Goal: Information Seeking & Learning: Learn about a topic

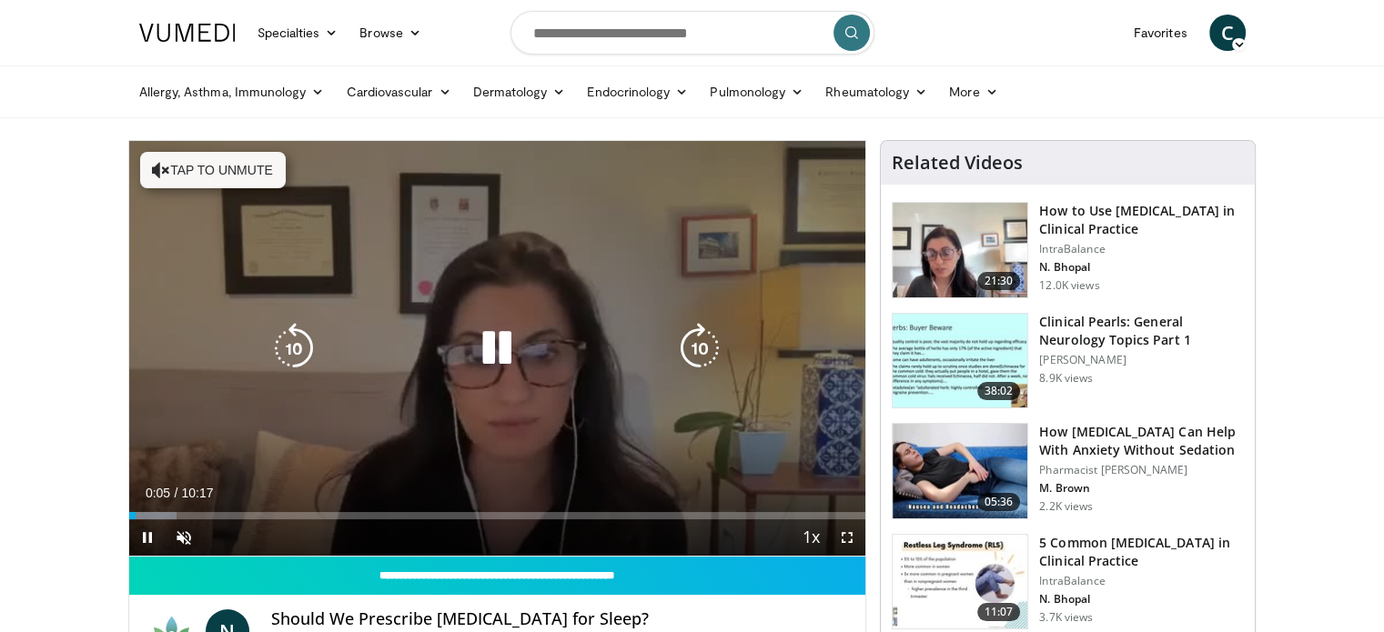
click at [529, 357] on div "Video Player" at bounding box center [497, 348] width 442 height 36
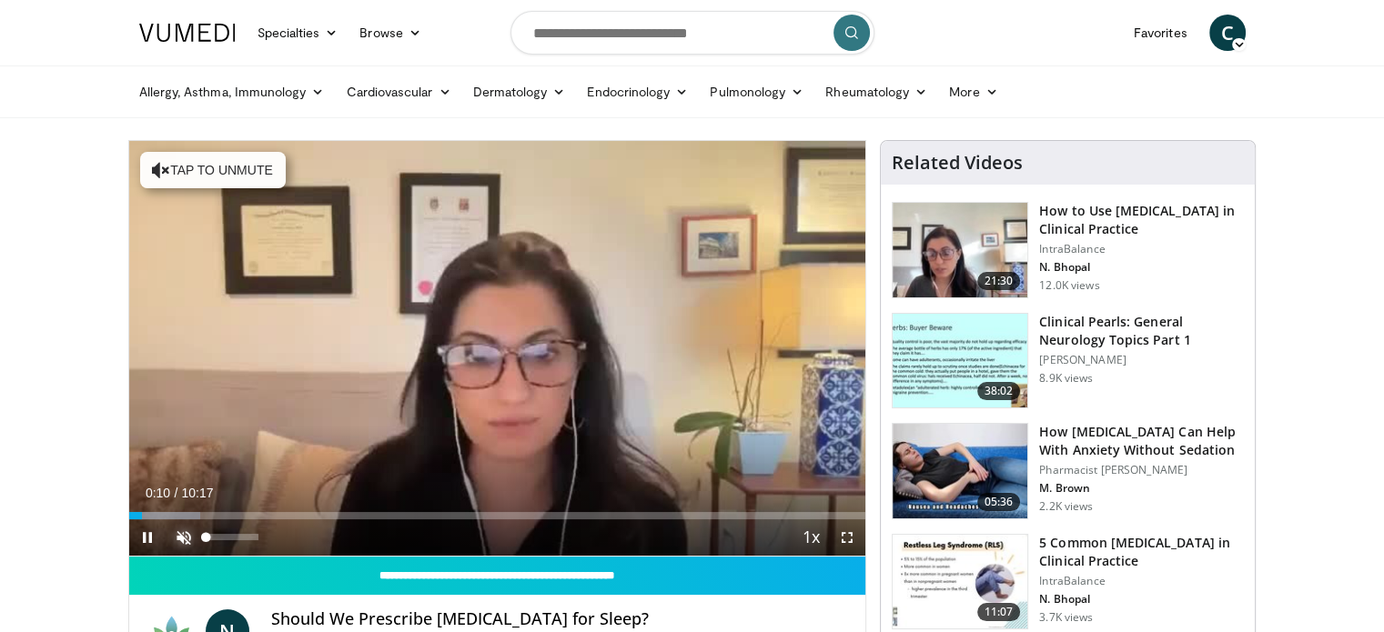
click at [182, 534] on span "Video Player" at bounding box center [184, 538] width 36 height 36
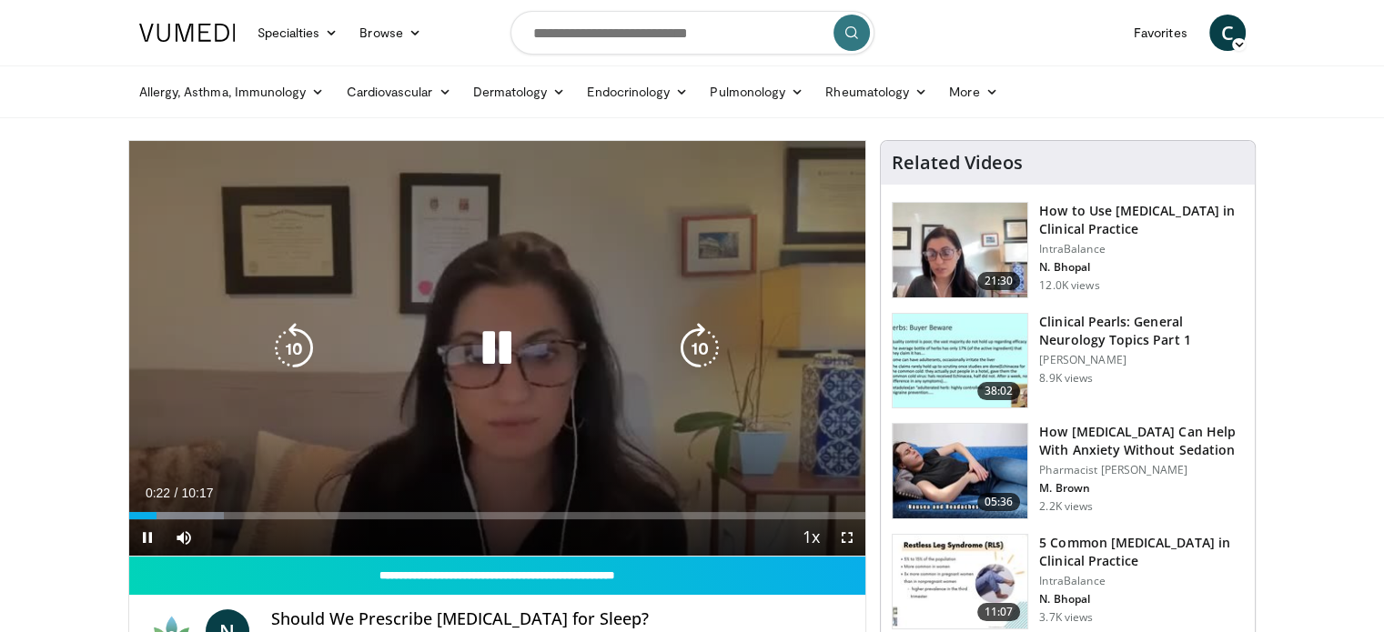
click at [494, 349] on icon "Video Player" at bounding box center [496, 348] width 51 height 51
